Goal: Information Seeking & Learning: Learn about a topic

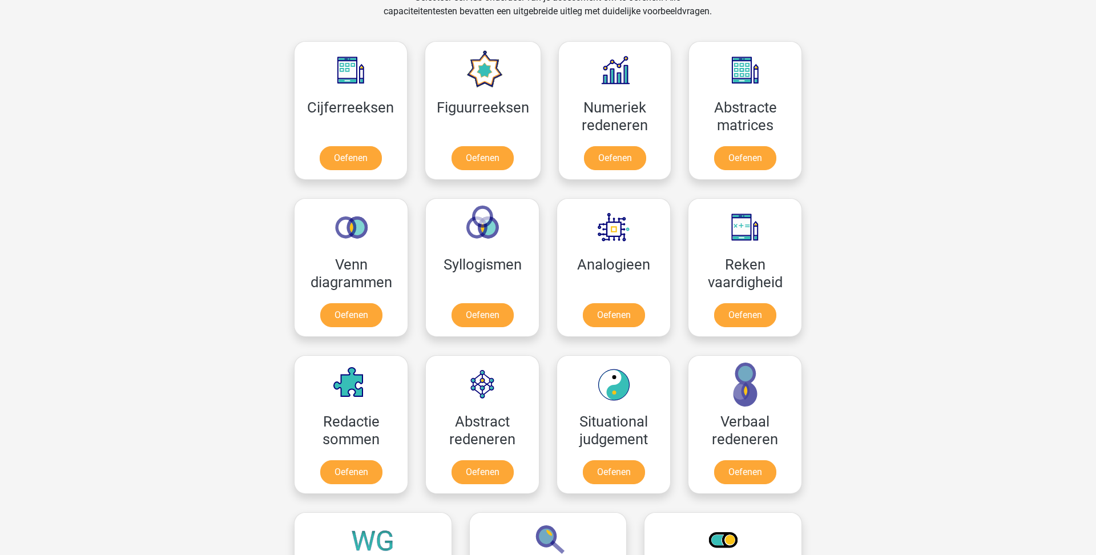
scroll to position [497, 0]
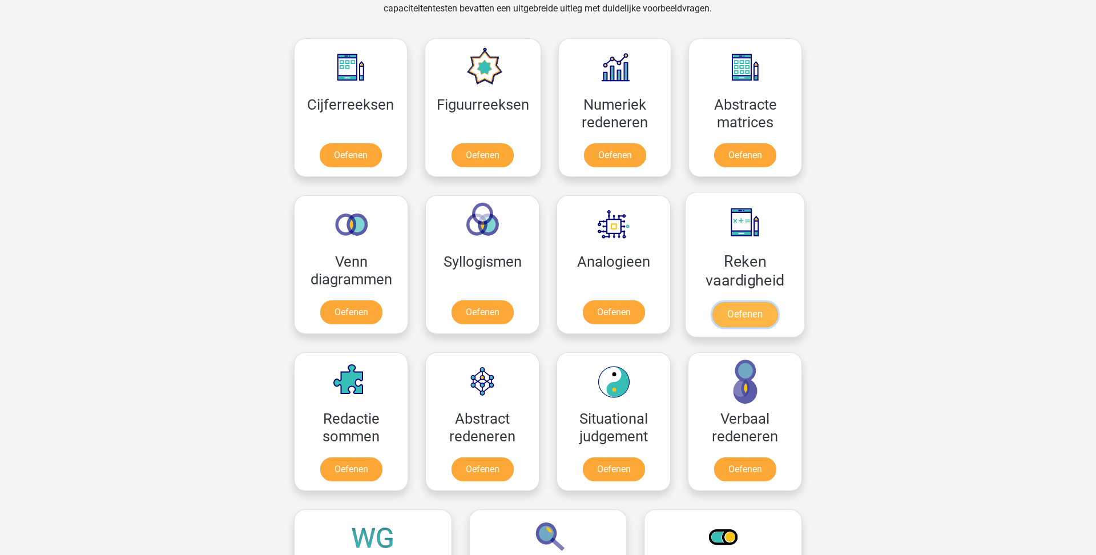
click at [757, 302] on link "Oefenen" at bounding box center [744, 314] width 65 height 25
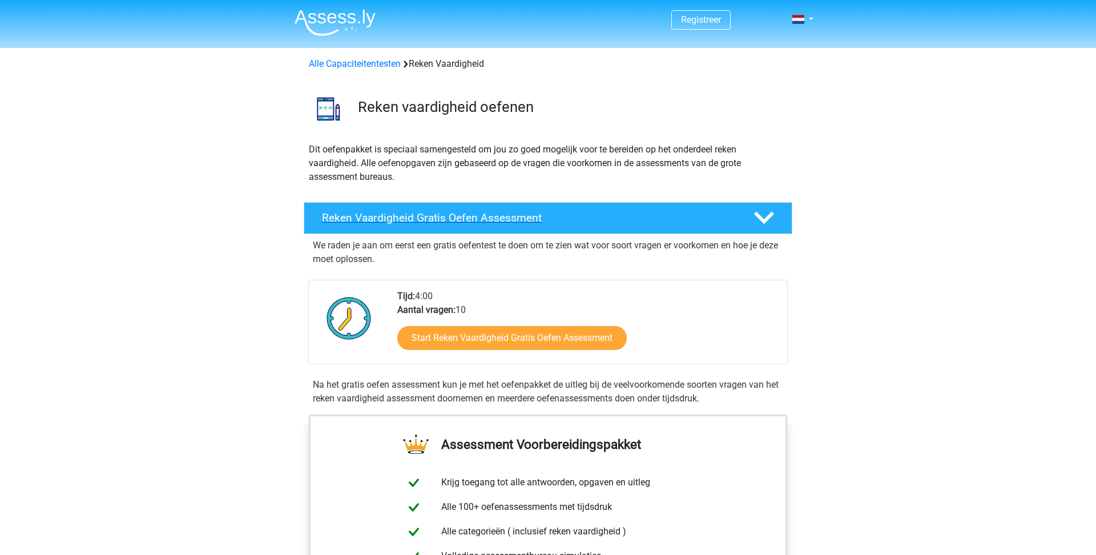
click at [729, 211] on h4 "Reken Vaardigheid Gratis Oefen Assessment" at bounding box center [528, 217] width 413 height 13
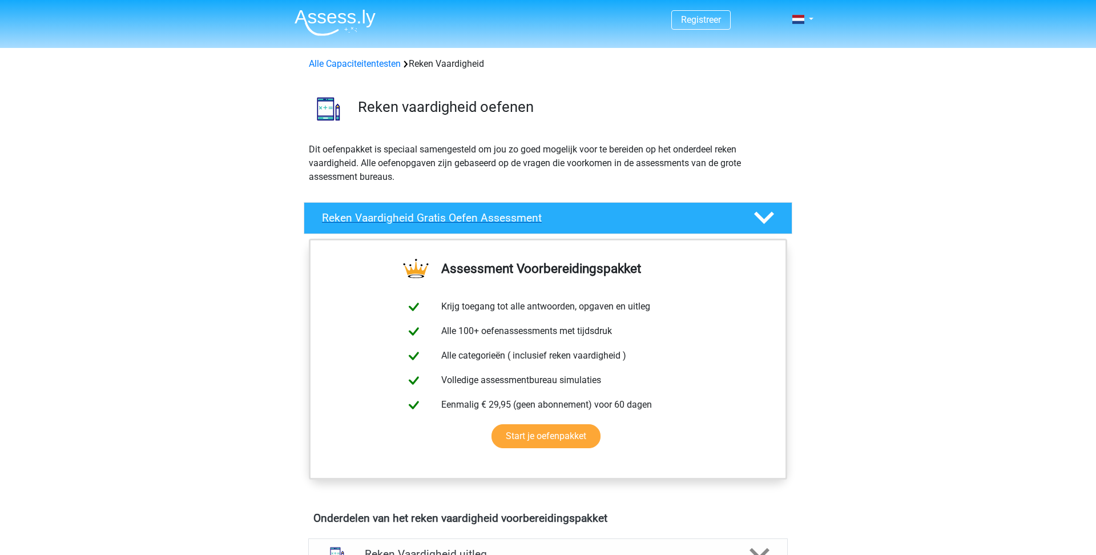
click at [729, 211] on h4 "Reken Vaardigheid Gratis Oefen Assessment" at bounding box center [528, 217] width 413 height 13
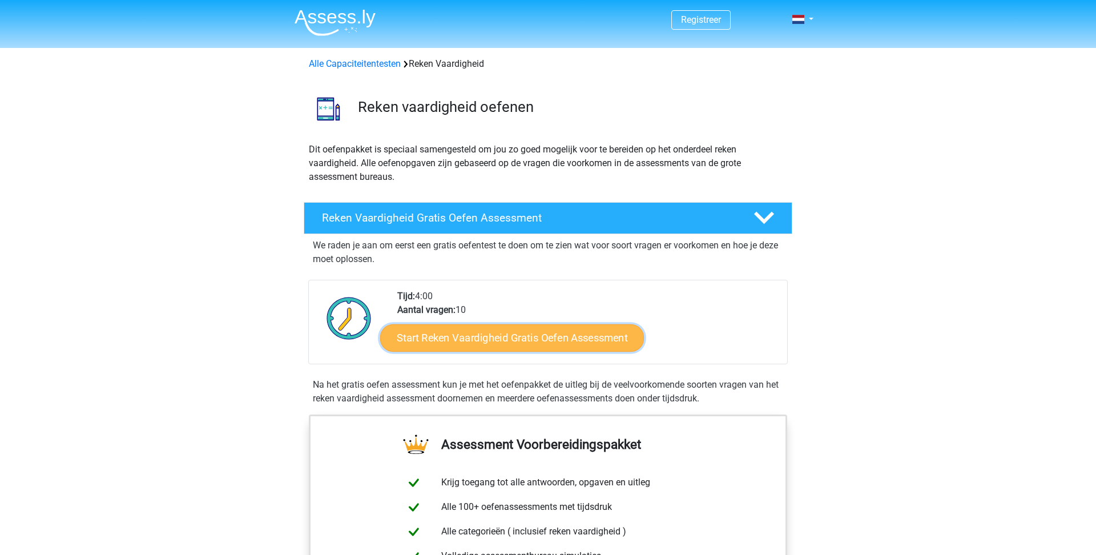
click at [540, 324] on link "Start Reken Vaardigheid Gratis Oefen Assessment" at bounding box center [512, 337] width 264 height 27
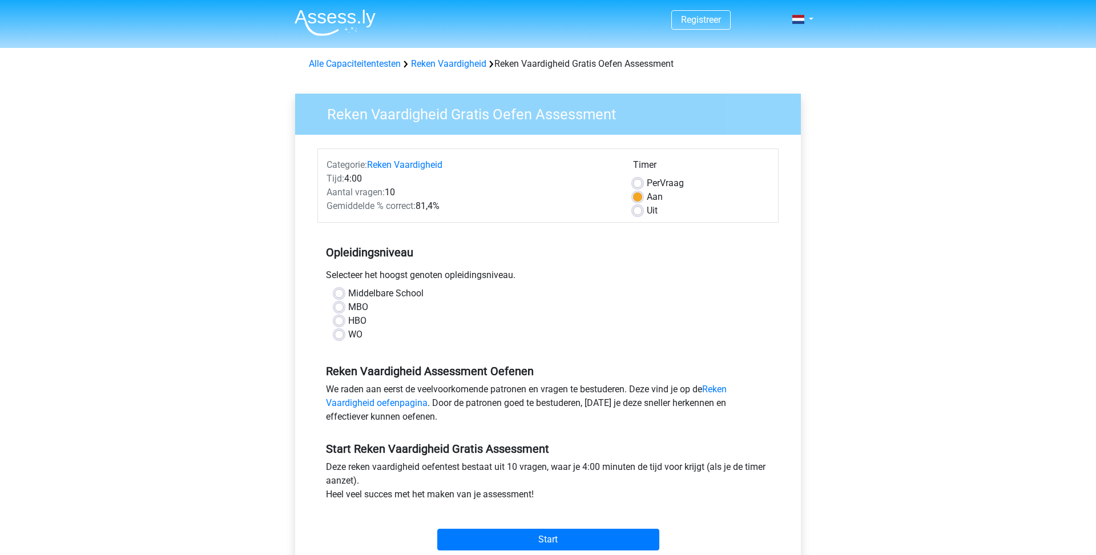
click at [348, 328] on label "WO" at bounding box center [355, 335] width 14 height 14
click at [334, 328] on input "WO" at bounding box center [338, 333] width 9 height 11
radio input "true"
click at [348, 287] on label "Middelbare School" at bounding box center [385, 294] width 75 height 14
click at [334, 287] on input "Middelbare School" at bounding box center [338, 292] width 9 height 11
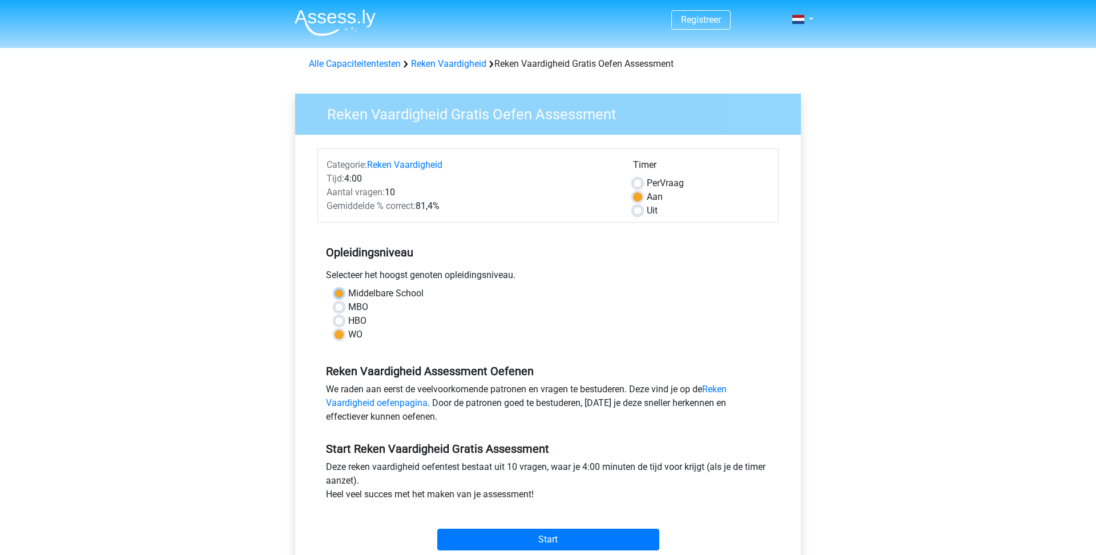
radio input "true"
click at [474, 529] on input "Start" at bounding box center [548, 540] width 222 height 22
click at [358, 58] on link "Alle Capaciteitentesten" at bounding box center [355, 63] width 92 height 11
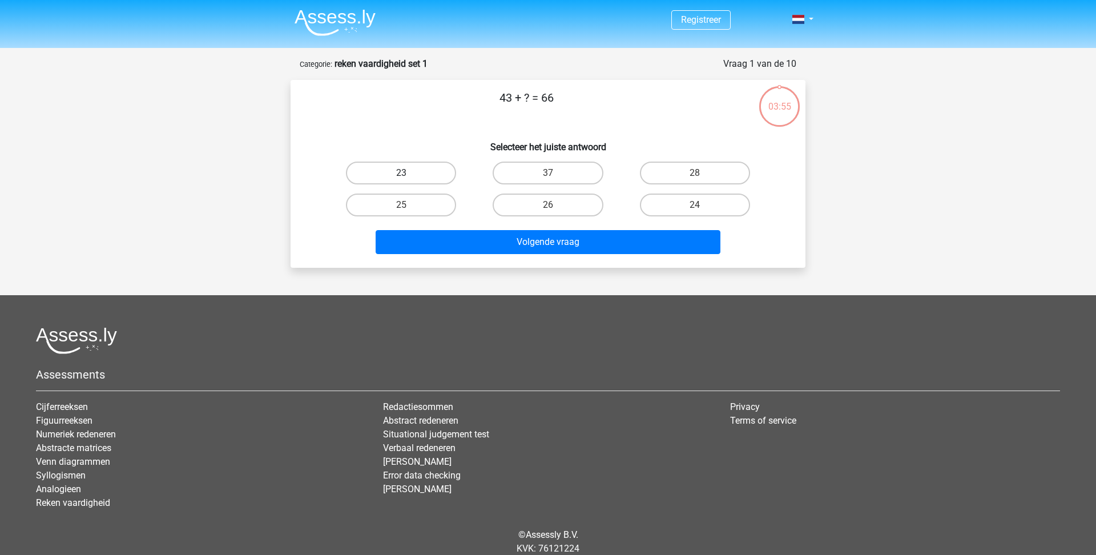
click at [414, 162] on label "23" at bounding box center [401, 173] width 110 height 23
click at [409, 173] on input "23" at bounding box center [404, 176] width 7 height 7
radio input "true"
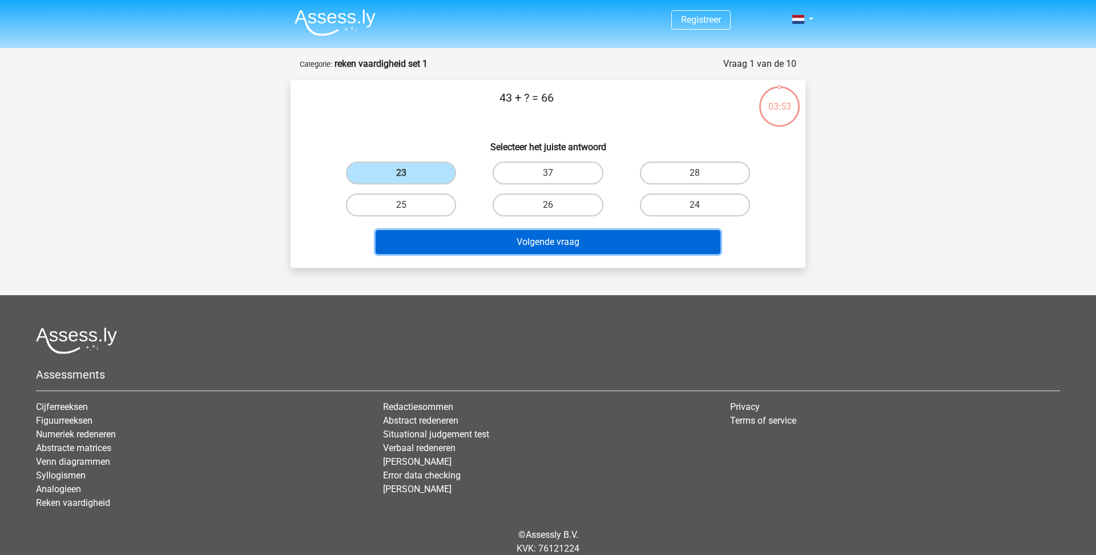
click at [486, 230] on button "Volgende vraag" at bounding box center [548, 242] width 345 height 24
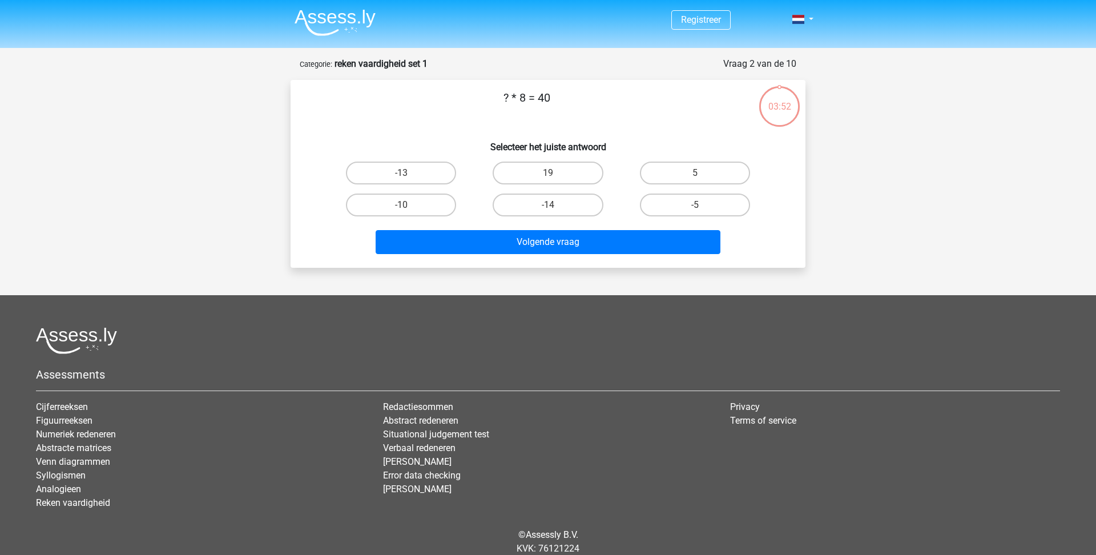
scroll to position [3, 0]
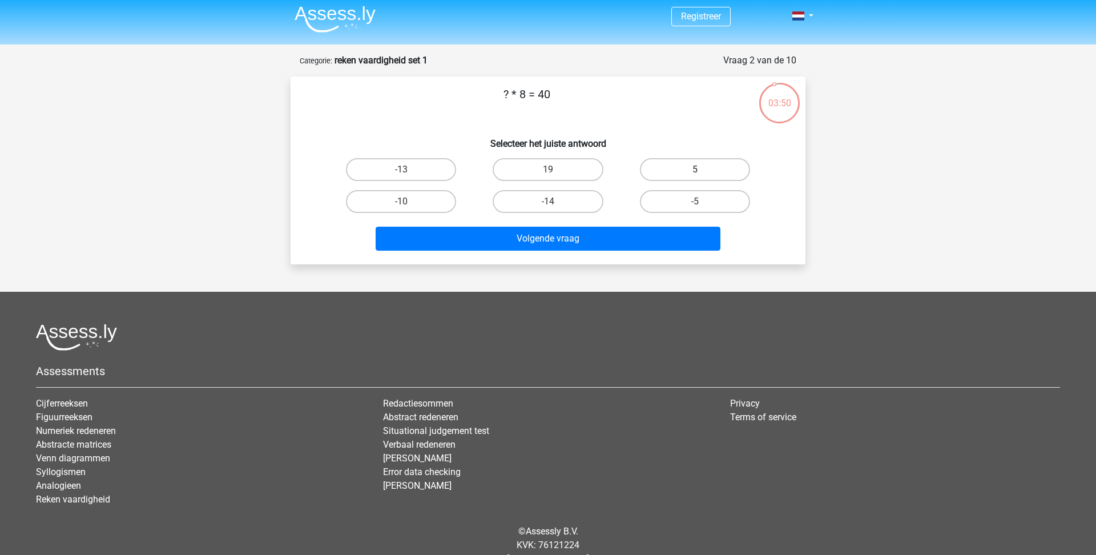
click at [674, 158] on label "5" at bounding box center [695, 169] width 110 height 23
click at [695, 170] on input "5" at bounding box center [698, 173] width 7 height 7
radio input "true"
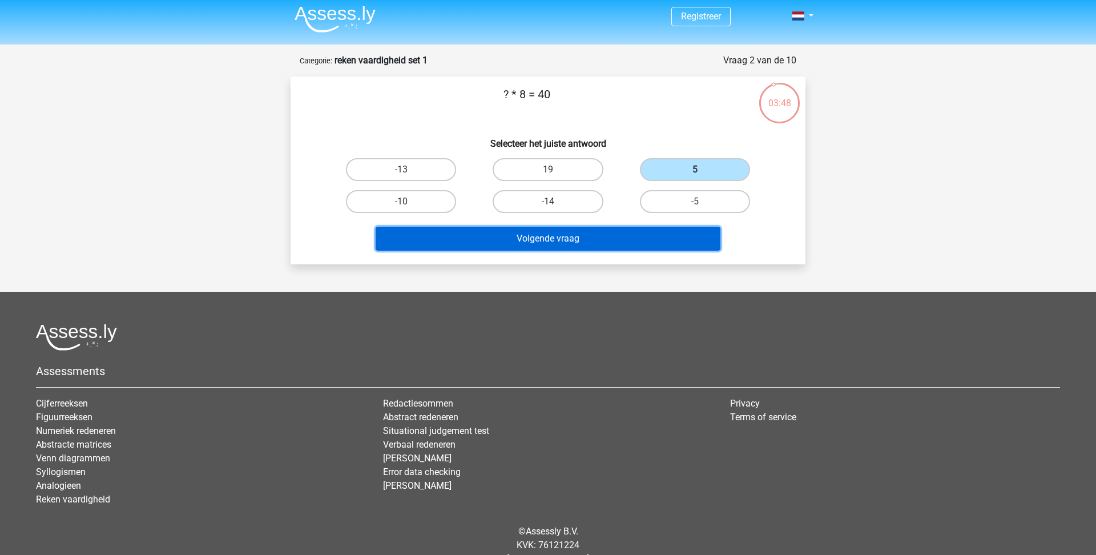
click at [646, 227] on button "Volgende vraag" at bounding box center [548, 239] width 345 height 24
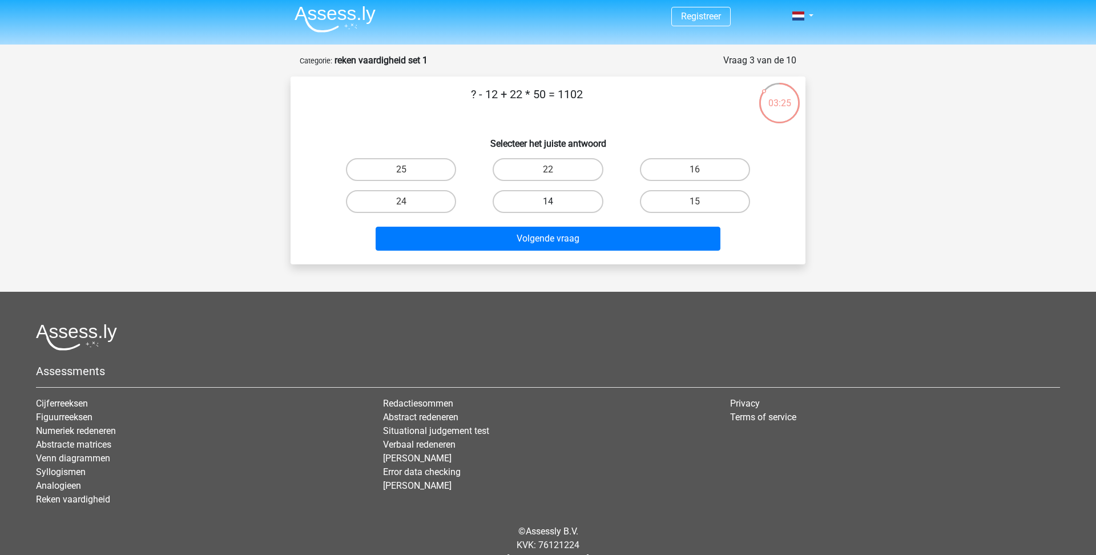
click at [523, 190] on label "14" at bounding box center [548, 201] width 110 height 23
click at [548, 201] on input "14" at bounding box center [551, 204] width 7 height 7
radio input "true"
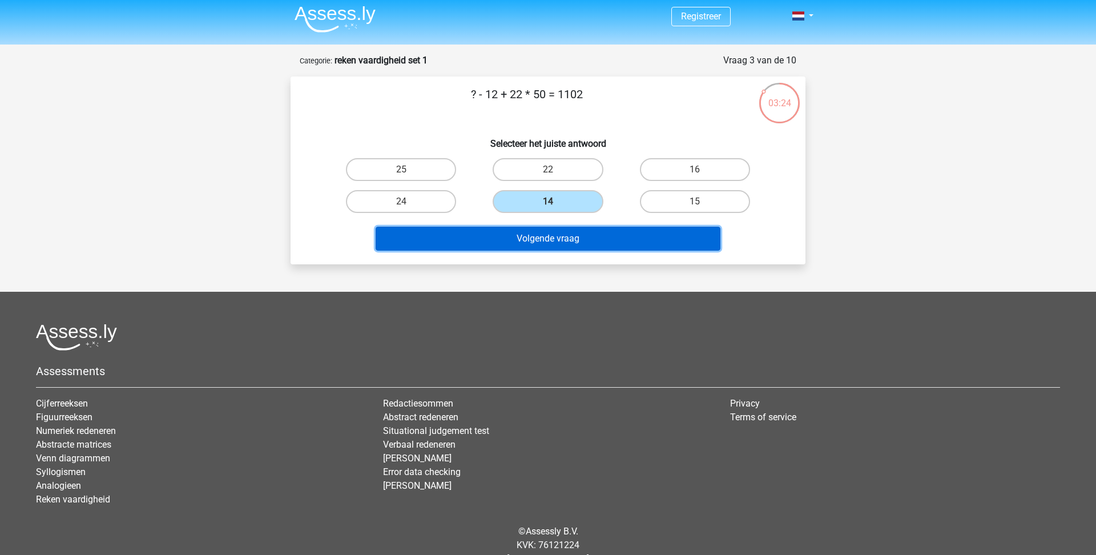
click at [536, 227] on button "Volgende vraag" at bounding box center [548, 239] width 345 height 24
click at [591, 227] on button "Volgende vraag" at bounding box center [548, 239] width 345 height 24
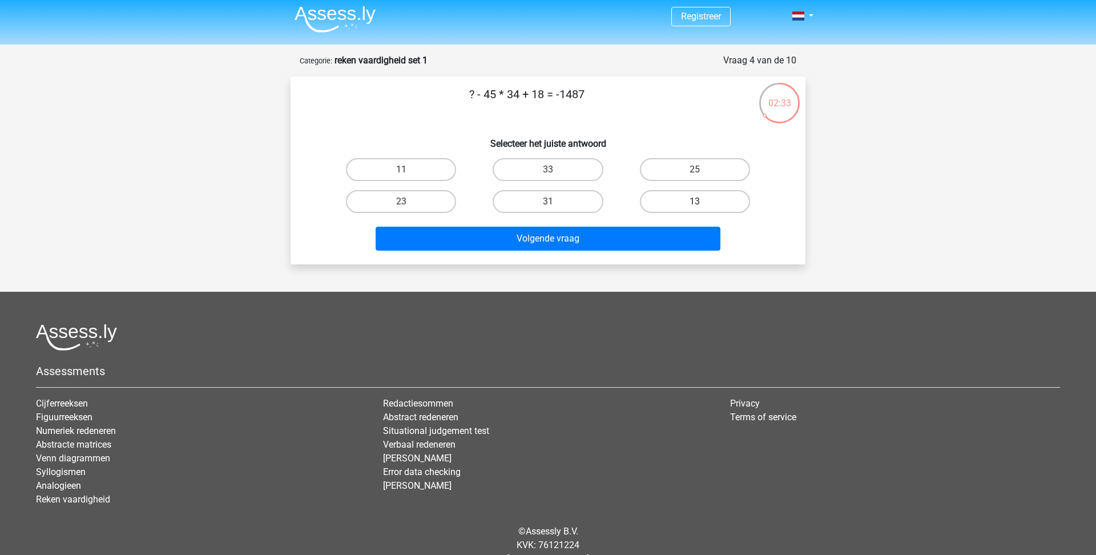
click at [664, 190] on label "13" at bounding box center [695, 201] width 110 height 23
click at [695, 201] on input "13" at bounding box center [698, 204] width 7 height 7
radio input "true"
click at [404, 190] on label "23" at bounding box center [401, 201] width 110 height 23
click at [404, 201] on input "23" at bounding box center [404, 204] width 7 height 7
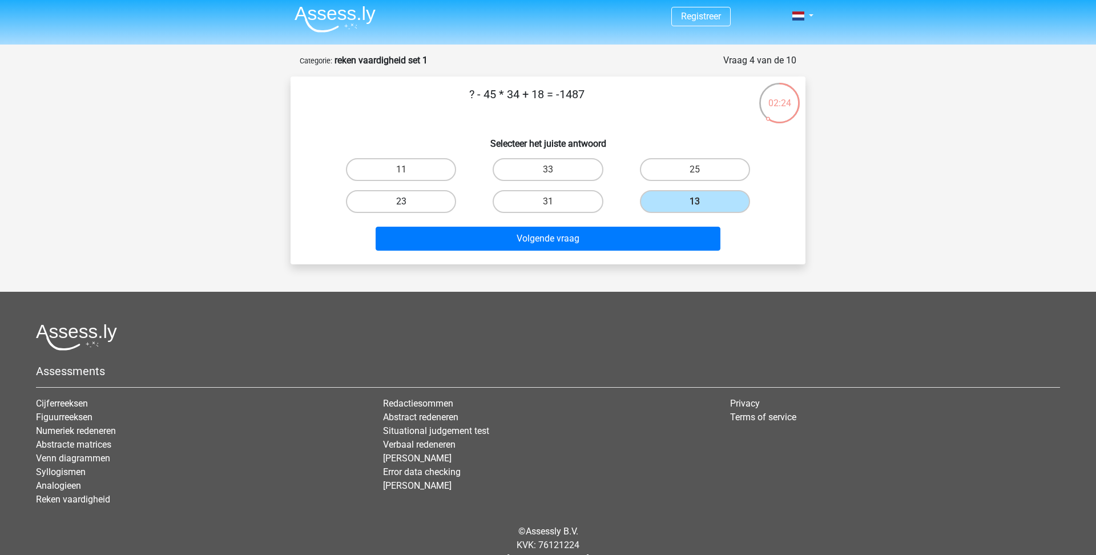
radio input "true"
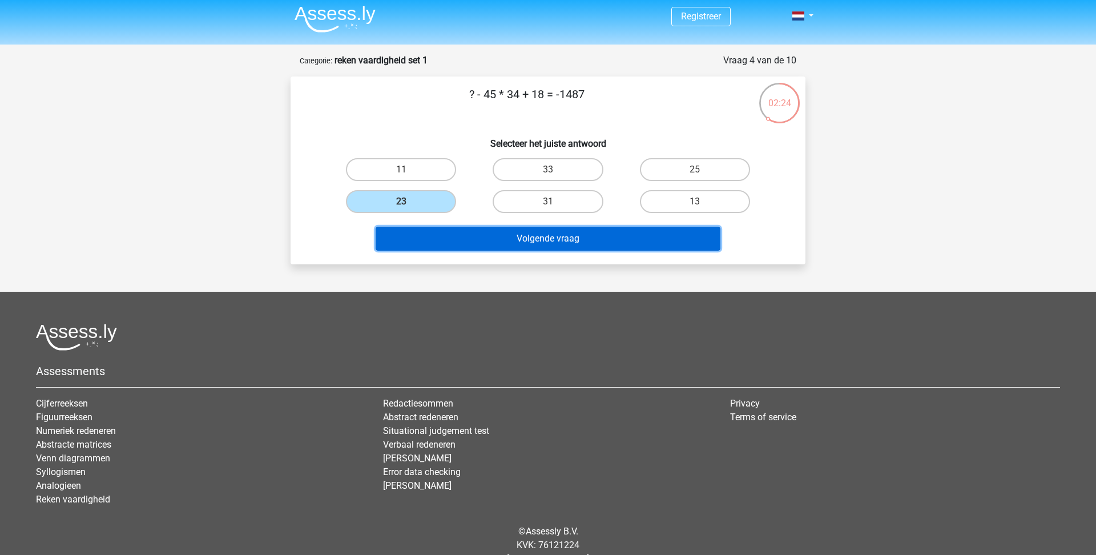
click at [473, 227] on button "Volgende vraag" at bounding box center [548, 239] width 345 height 24
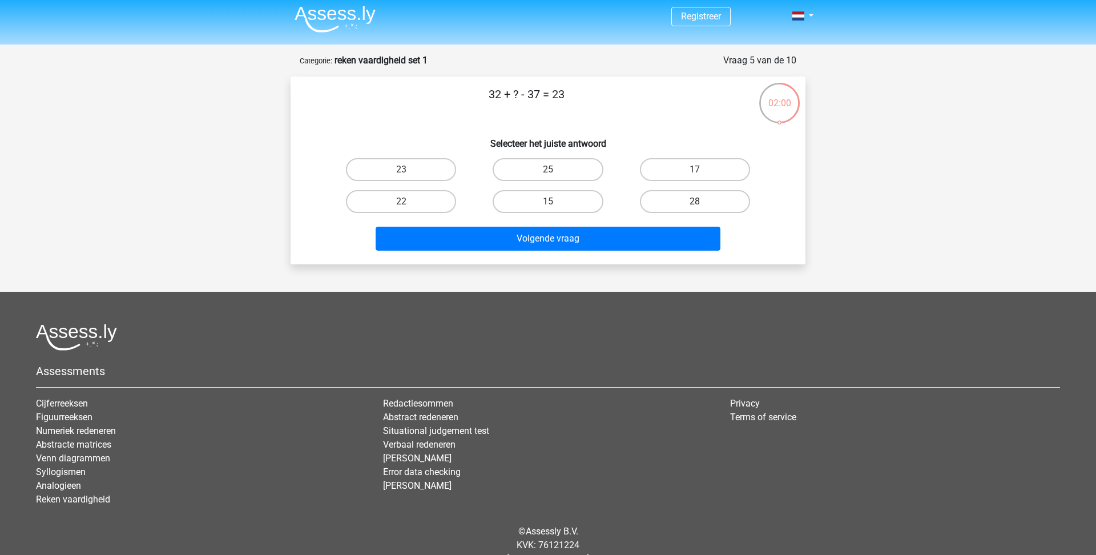
click at [658, 190] on label "28" at bounding box center [695, 201] width 110 height 23
click at [695, 201] on input "28" at bounding box center [698, 204] width 7 height 7
radio input "true"
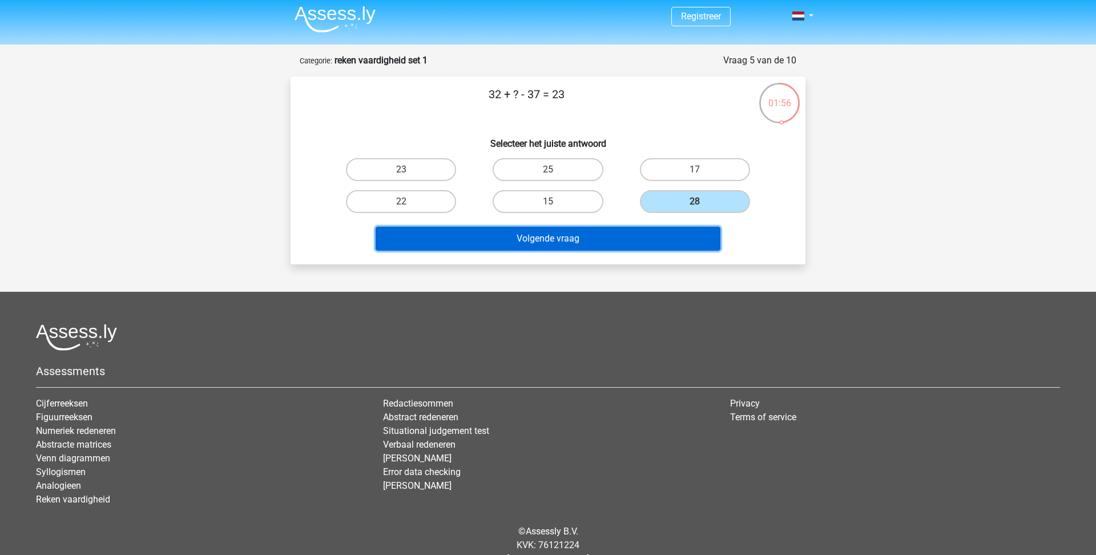
click at [607, 227] on button "Volgende vraag" at bounding box center [548, 239] width 345 height 24
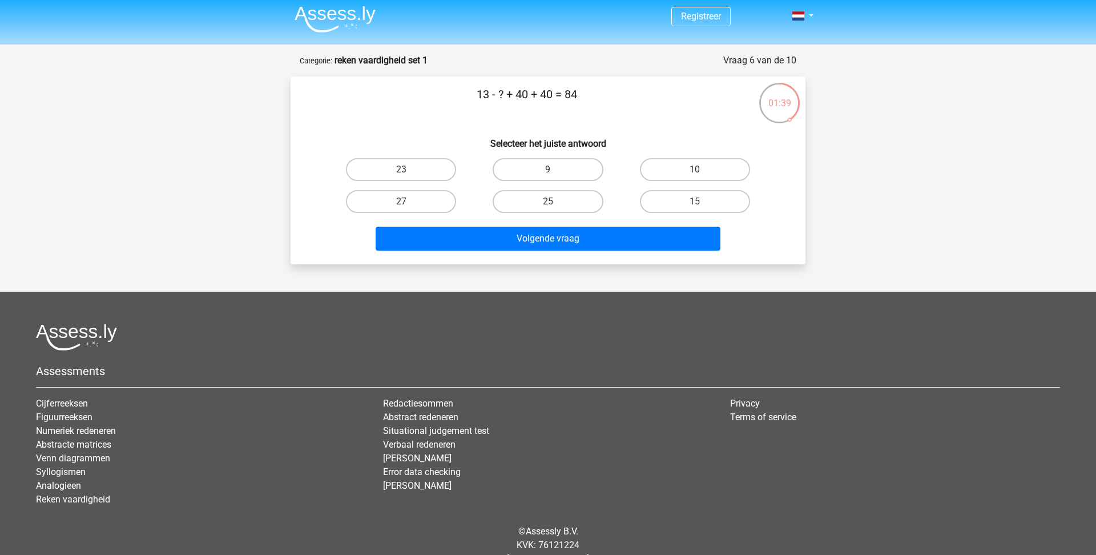
click at [564, 158] on label "9" at bounding box center [548, 169] width 110 height 23
click at [555, 170] on input "9" at bounding box center [551, 173] width 7 height 7
radio input "true"
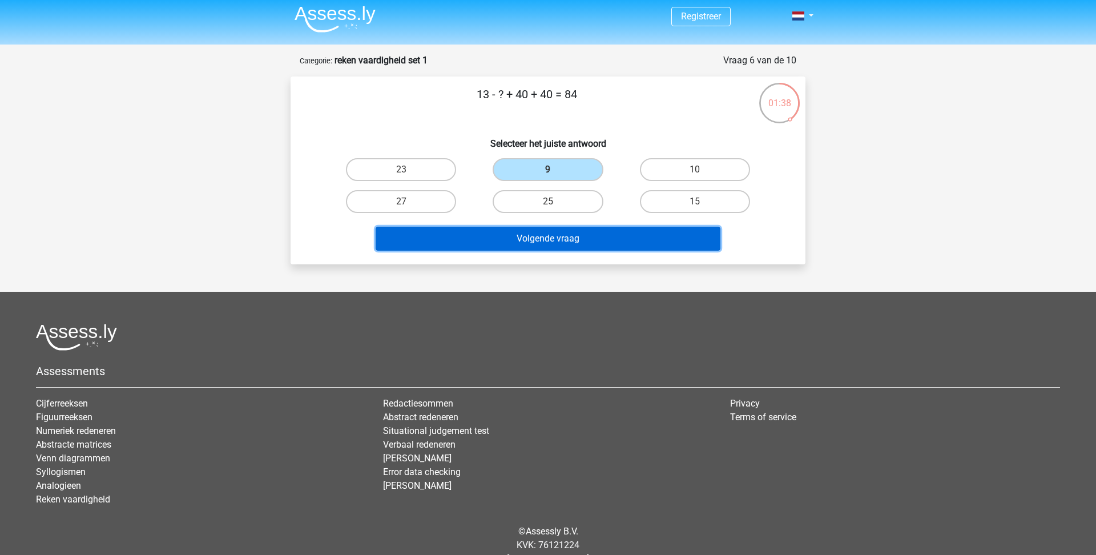
click at [564, 227] on button "Volgende vraag" at bounding box center [548, 239] width 345 height 24
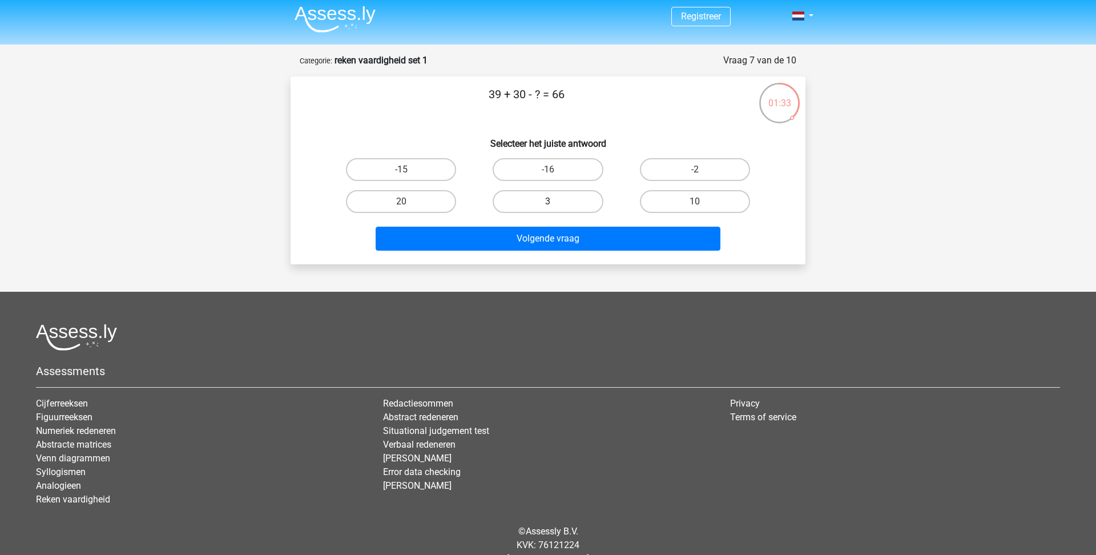
click at [570, 190] on label "3" at bounding box center [548, 201] width 110 height 23
click at [555, 201] on input "3" at bounding box center [551, 204] width 7 height 7
radio input "true"
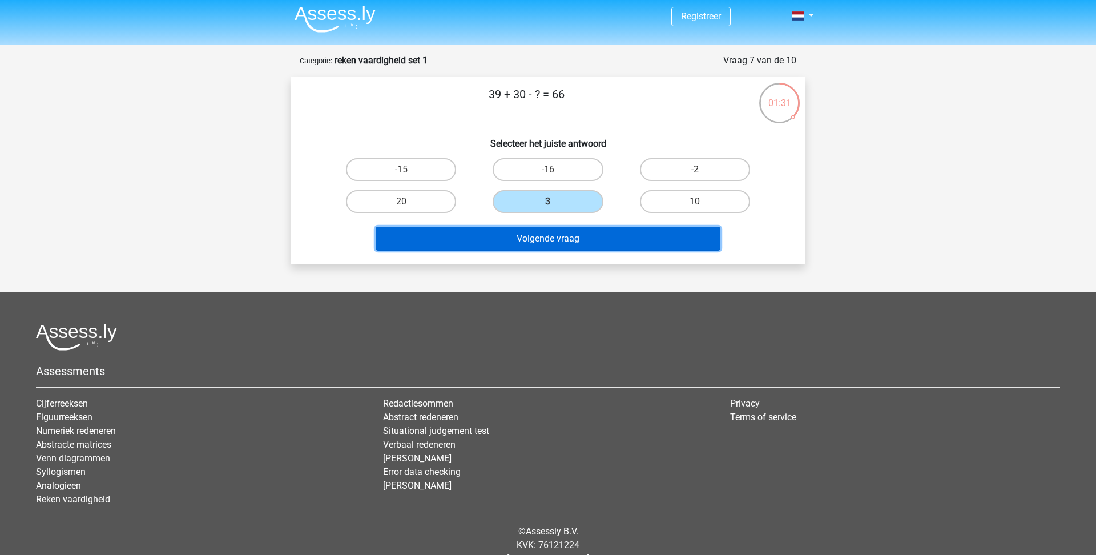
click at [570, 227] on button "Volgende vraag" at bounding box center [548, 239] width 345 height 24
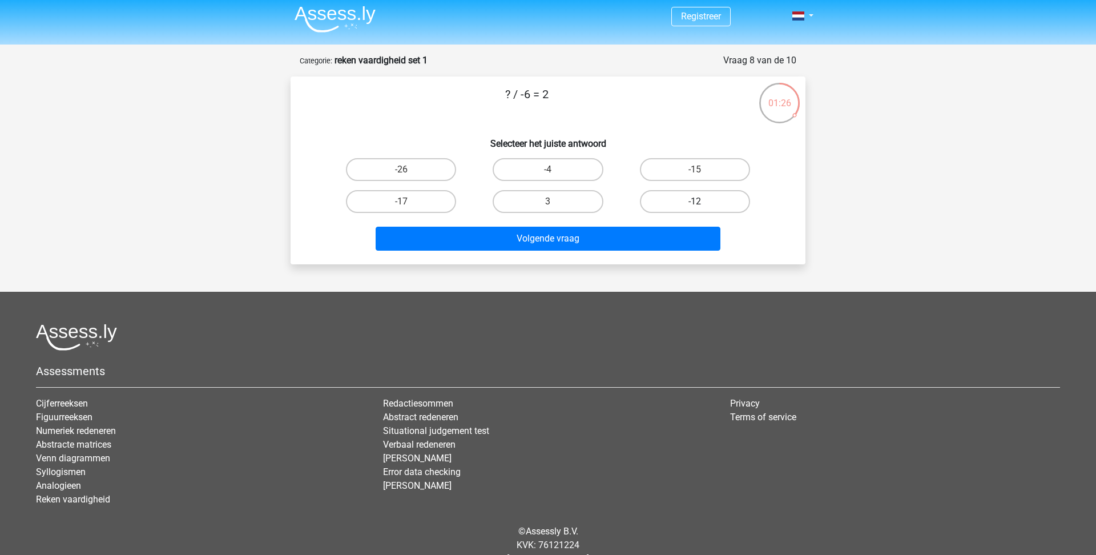
click at [680, 190] on label "-12" at bounding box center [695, 201] width 110 height 23
click at [695, 201] on input "-12" at bounding box center [698, 204] width 7 height 7
radio input "true"
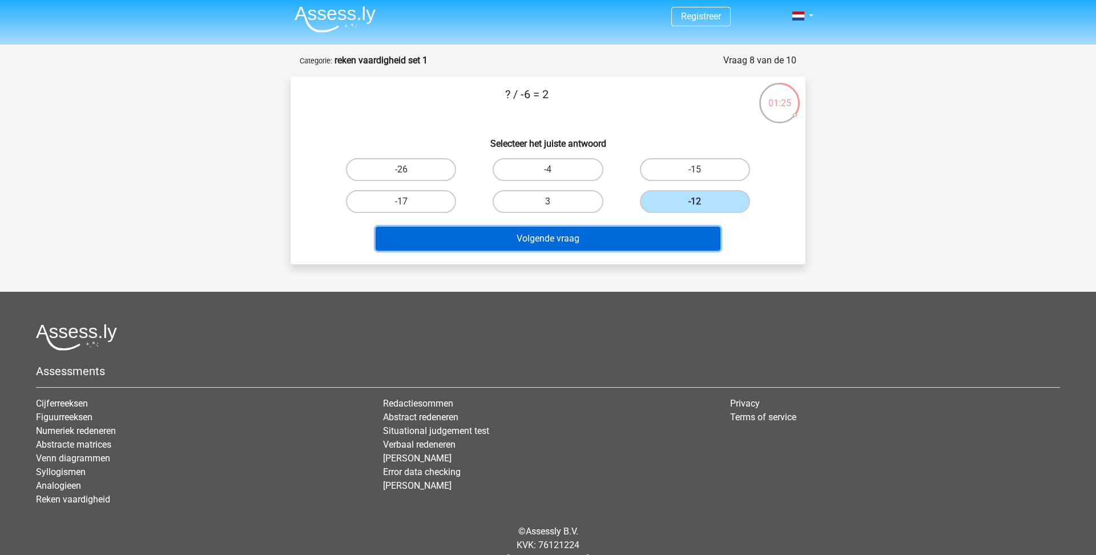
click at [674, 227] on button "Volgende vraag" at bounding box center [548, 239] width 345 height 24
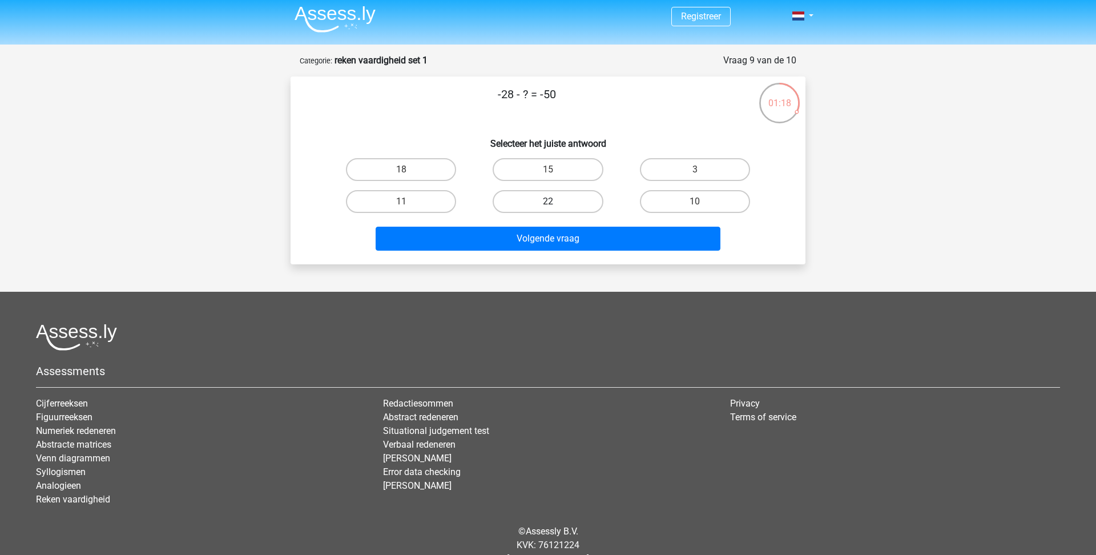
click at [549, 190] on label "22" at bounding box center [548, 201] width 110 height 23
click at [549, 201] on input "22" at bounding box center [551, 204] width 7 height 7
radio input "true"
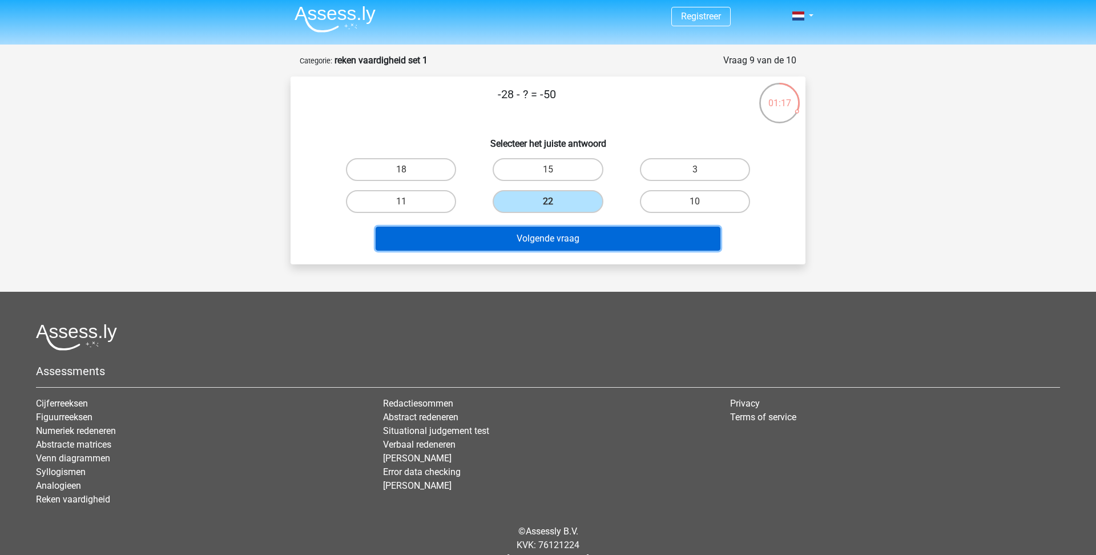
click at [559, 227] on button "Volgende vraag" at bounding box center [548, 239] width 345 height 24
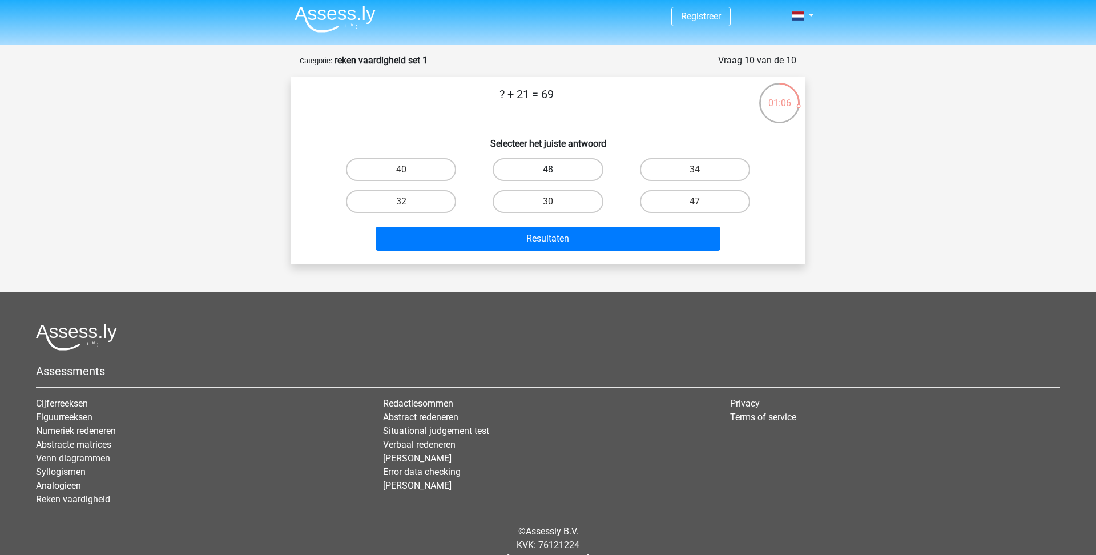
click at [583, 158] on label "48" at bounding box center [548, 169] width 110 height 23
click at [555, 170] on input "48" at bounding box center [551, 173] width 7 height 7
radio input "true"
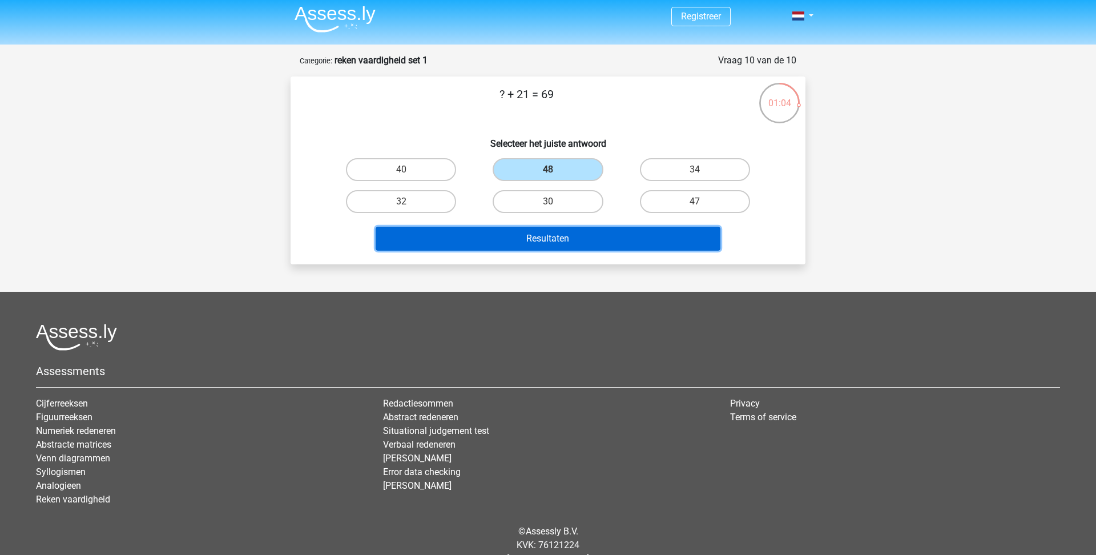
click at [591, 227] on button "Resultaten" at bounding box center [548, 239] width 345 height 24
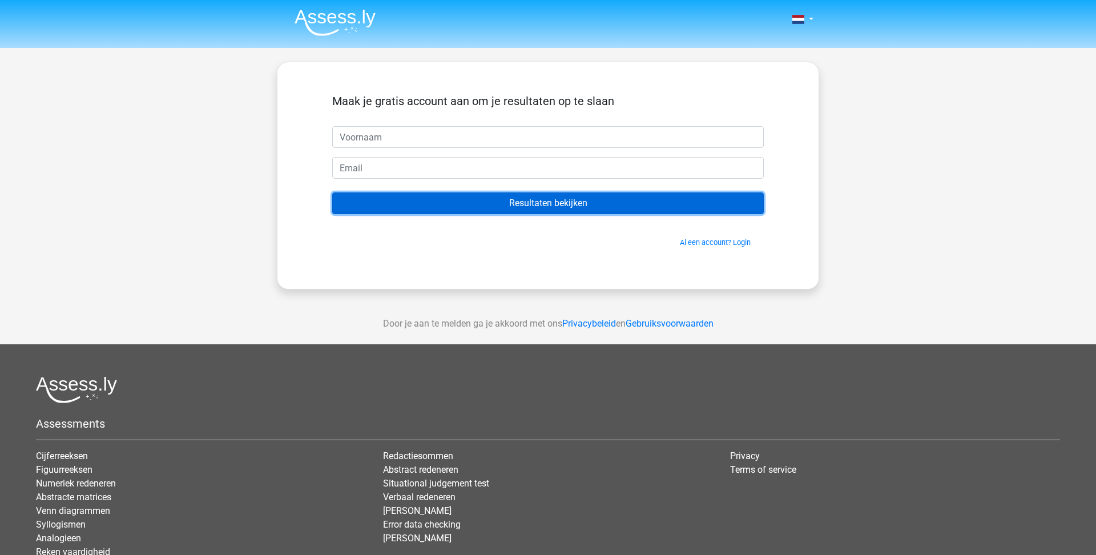
click at [461, 192] on input "Resultaten bekijken" at bounding box center [548, 203] width 432 height 22
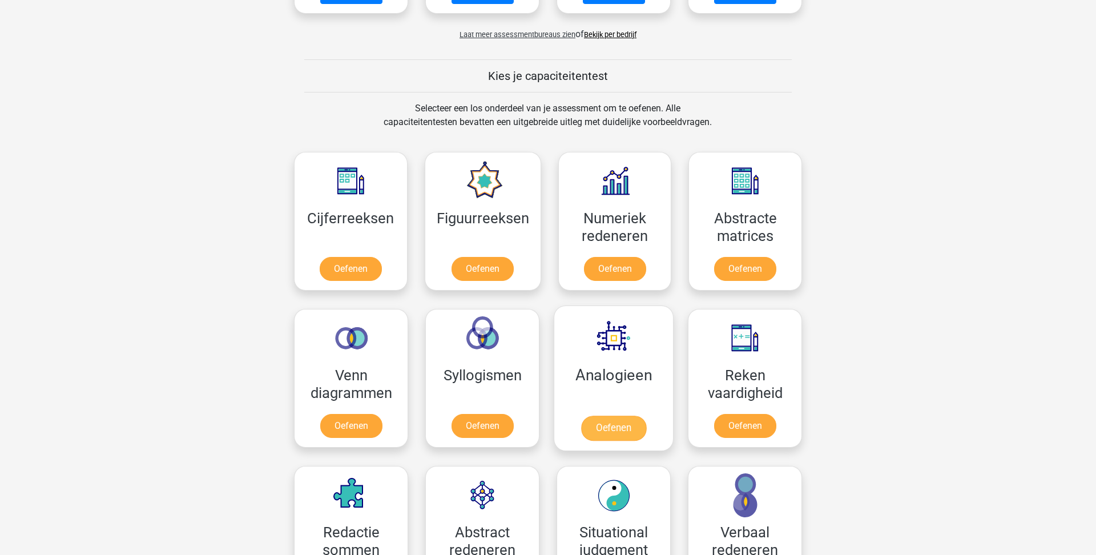
scroll to position [384, 0]
click at [608, 416] on link "Oefenen" at bounding box center [613, 428] width 65 height 25
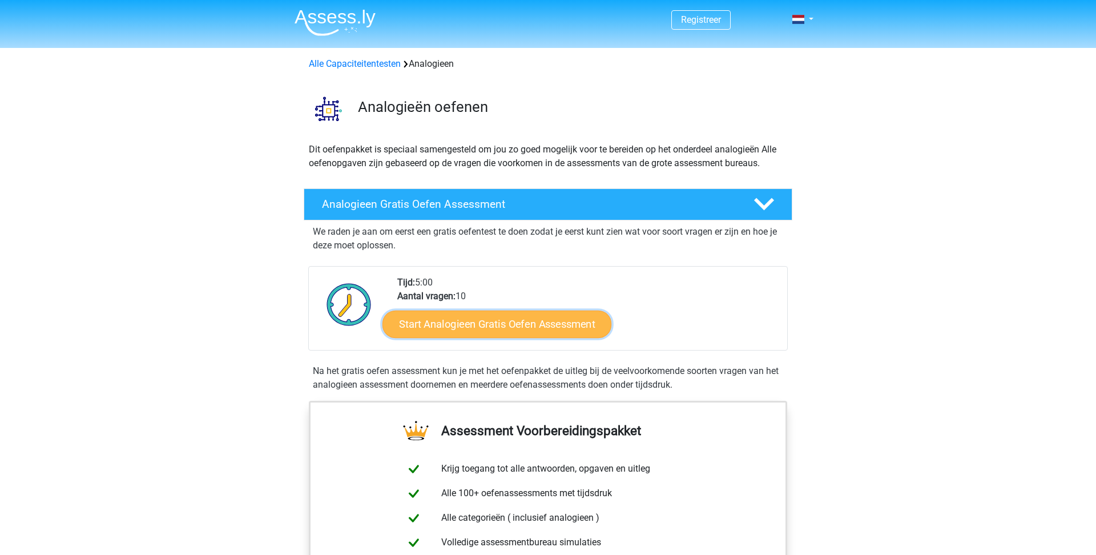
click at [510, 310] on link "Start Analogieen Gratis Oefen Assessment" at bounding box center [496, 323] width 229 height 27
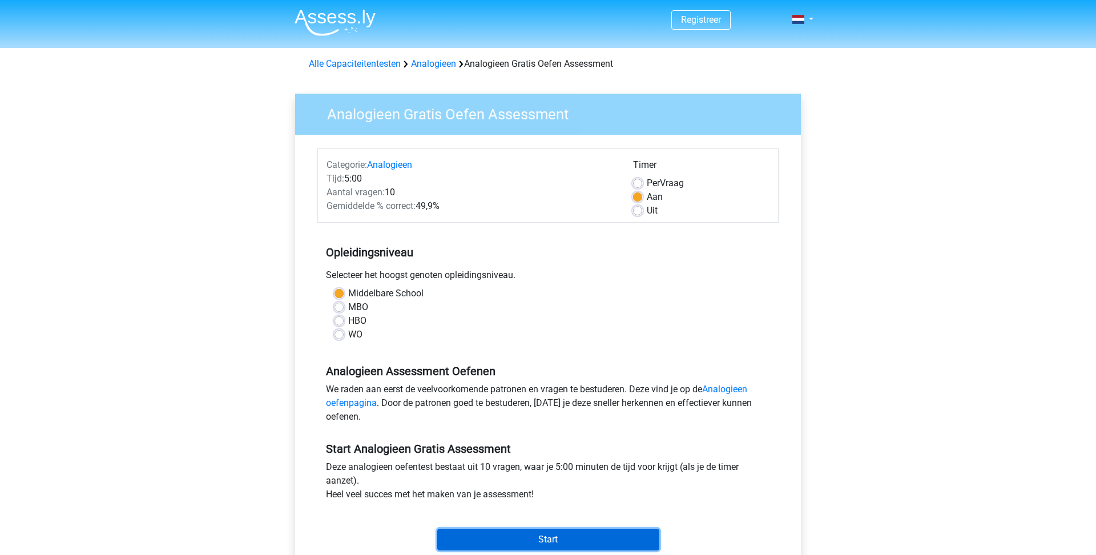
click at [507, 529] on input "Start" at bounding box center [548, 540] width 222 height 22
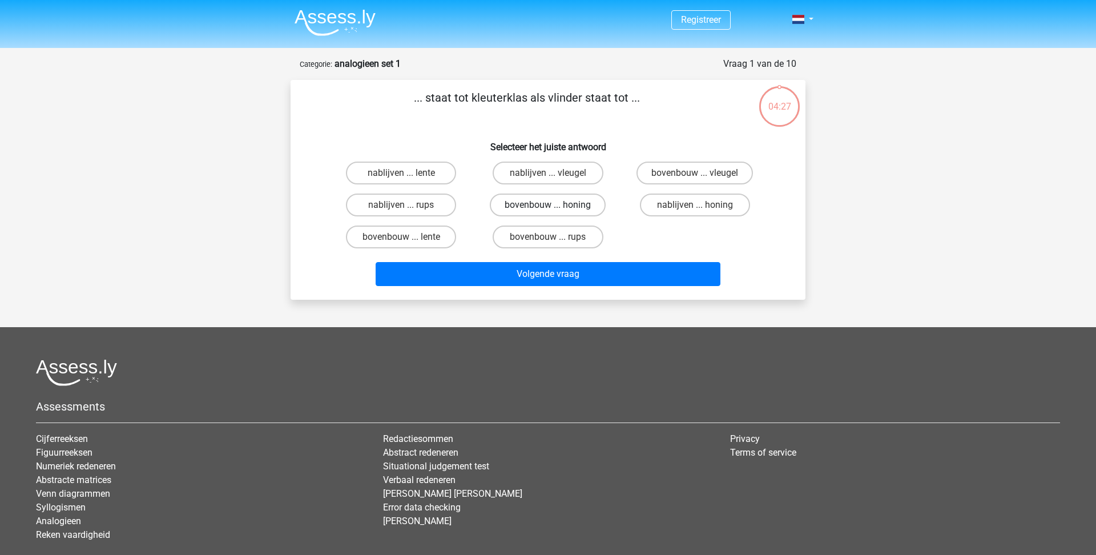
click at [592, 193] on label "bovenbouw ... honing" at bounding box center [548, 204] width 116 height 23
click at [555, 205] on input "bovenbouw ... honing" at bounding box center [551, 208] width 7 height 7
radio input "true"
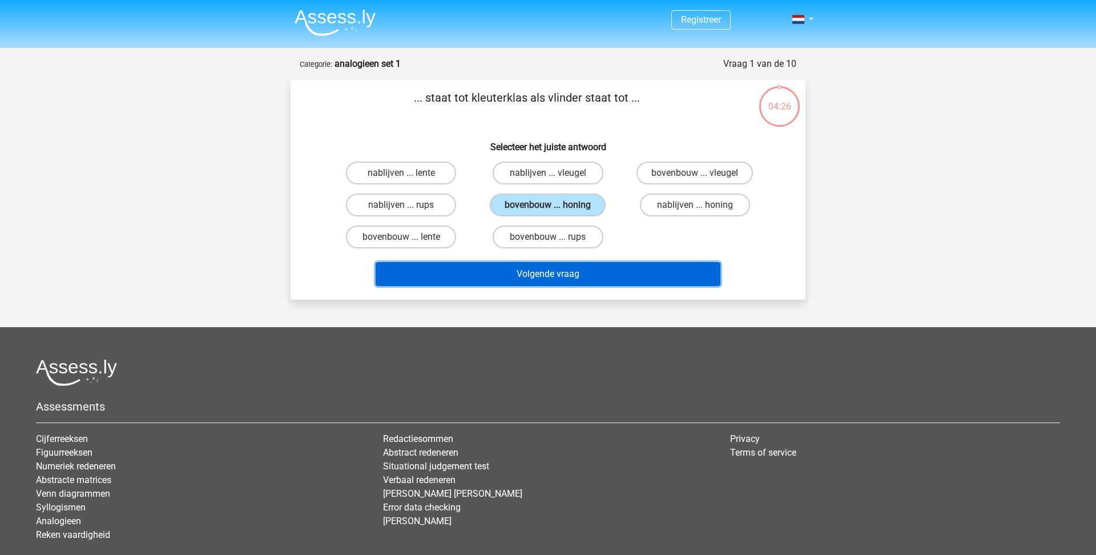
click at [592, 262] on button "Volgende vraag" at bounding box center [548, 274] width 345 height 24
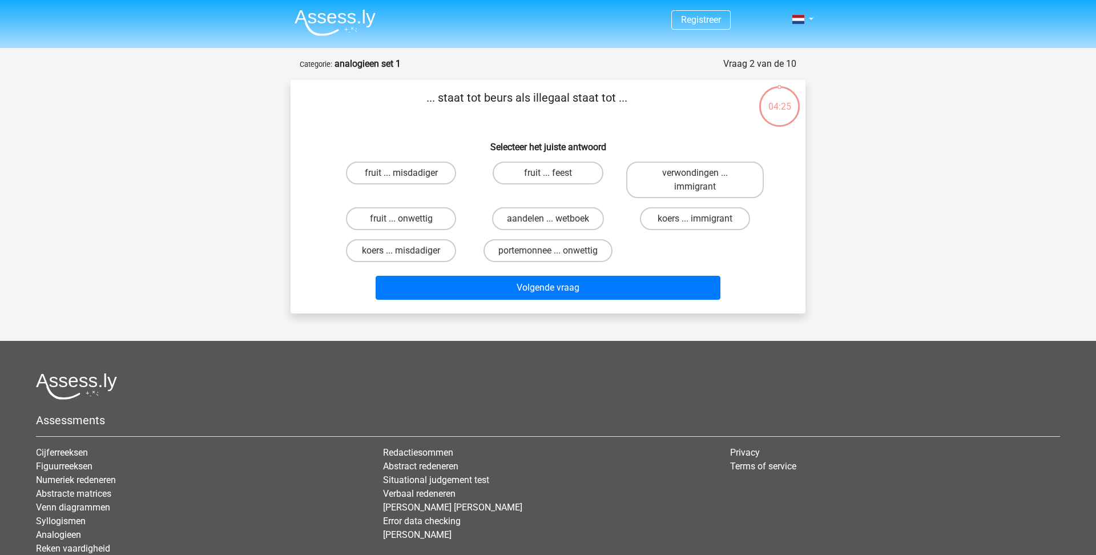
scroll to position [3, 0]
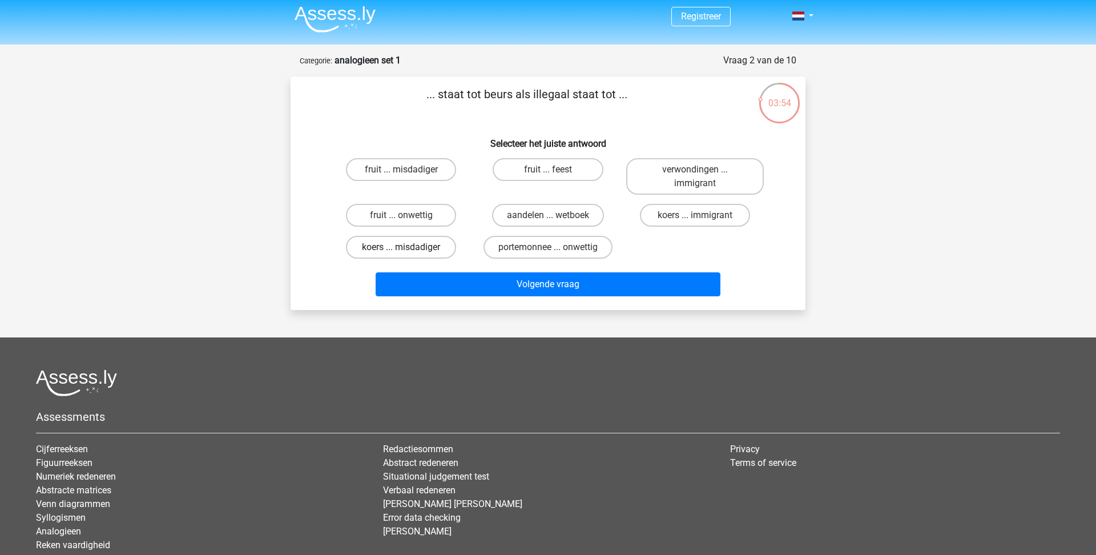
click at [422, 236] on label "koers ... misdadiger" at bounding box center [401, 247] width 110 height 23
click at [409, 247] on input "koers ... misdadiger" at bounding box center [404, 250] width 7 height 7
radio input "true"
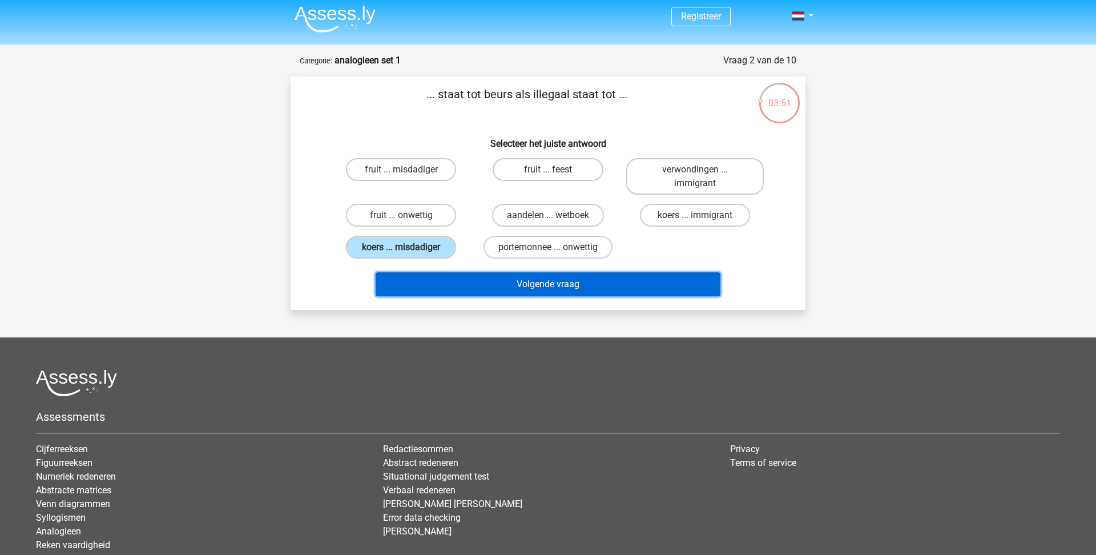
click at [440, 272] on button "Volgende vraag" at bounding box center [548, 284] width 345 height 24
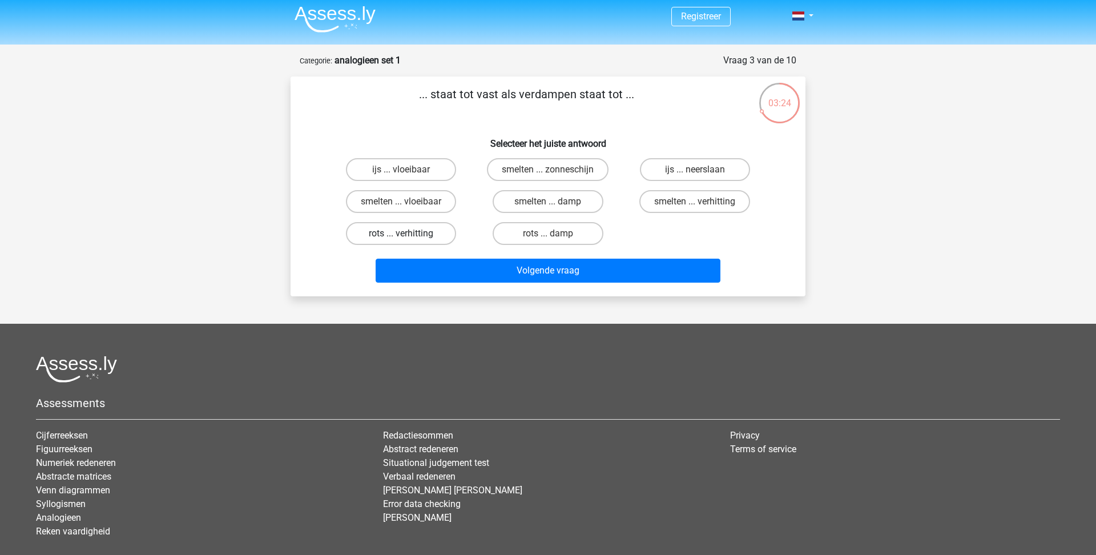
click at [429, 222] on label "rots ... verhitting" at bounding box center [401, 233] width 110 height 23
click at [409, 233] on input "rots ... verhitting" at bounding box center [404, 236] width 7 height 7
radio input "true"
click at [530, 222] on label "rots ... damp" at bounding box center [548, 233] width 110 height 23
click at [548, 233] on input "rots ... damp" at bounding box center [551, 236] width 7 height 7
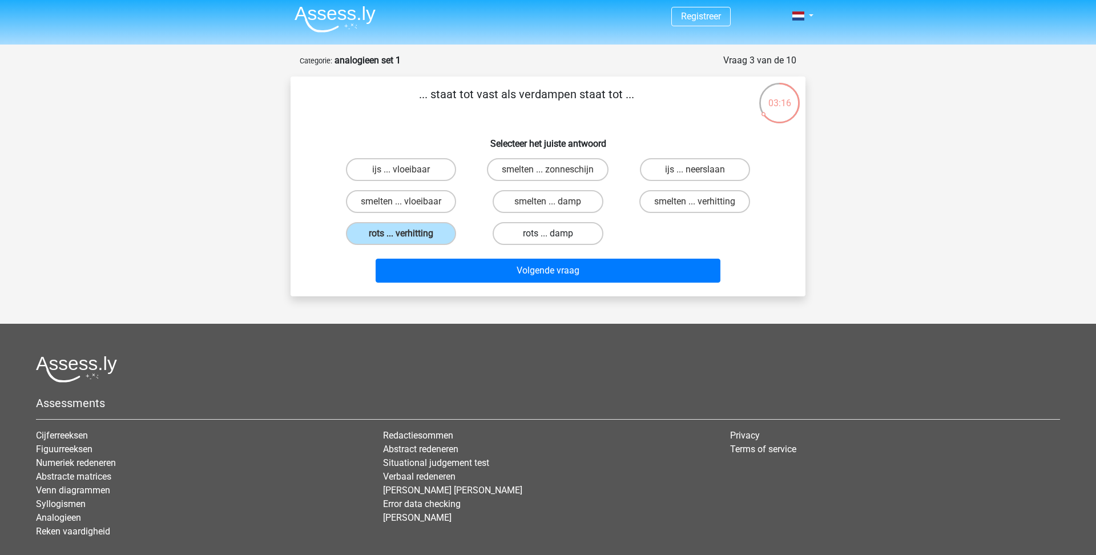
radio input "true"
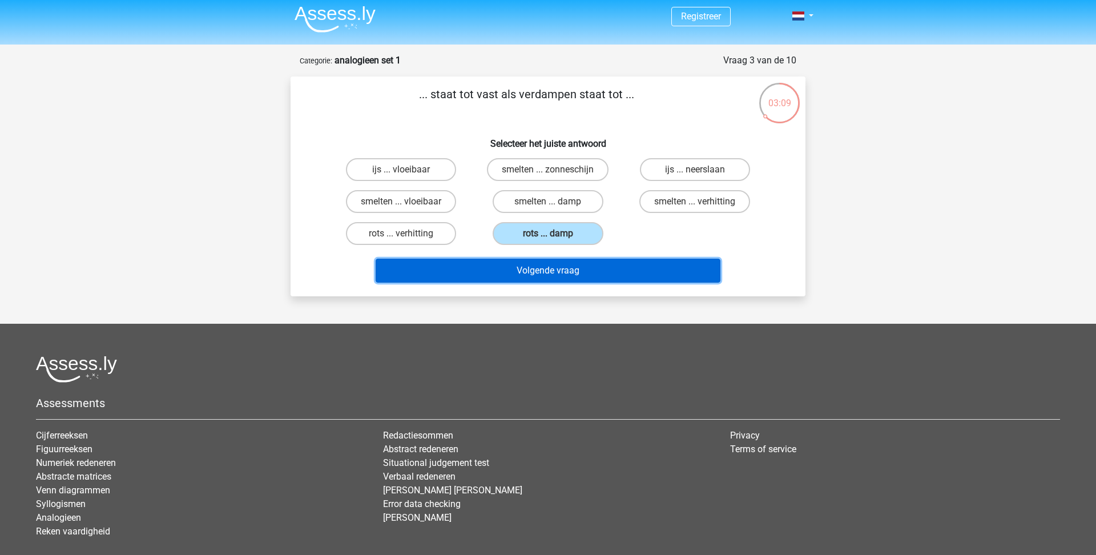
click at [536, 259] on button "Volgende vraag" at bounding box center [548, 271] width 345 height 24
